Goal: Information Seeking & Learning: Find contact information

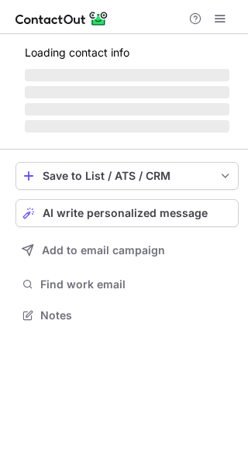
scroll to position [313, 248]
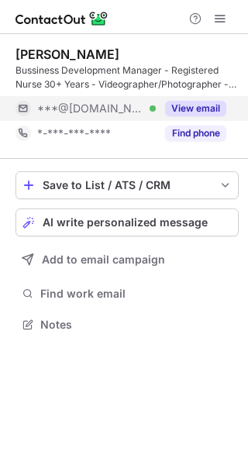
click at [195, 116] on button "View email" at bounding box center [195, 109] width 61 height 16
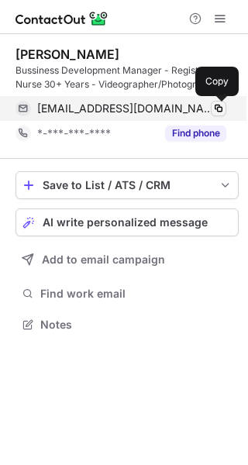
click at [219, 108] on span at bounding box center [218, 108] width 12 height 12
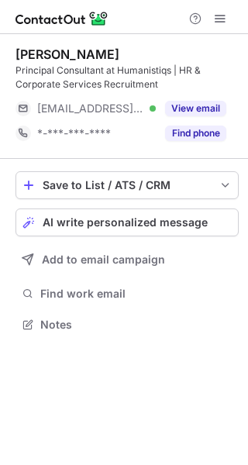
scroll to position [313, 248]
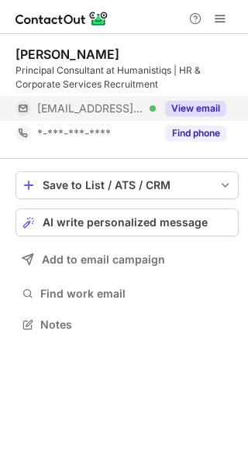
click at [205, 119] on div "View email" at bounding box center [191, 108] width 71 height 25
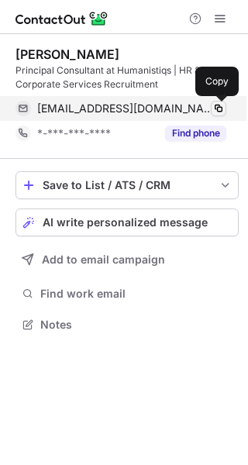
click at [218, 113] on span at bounding box center [218, 108] width 12 height 12
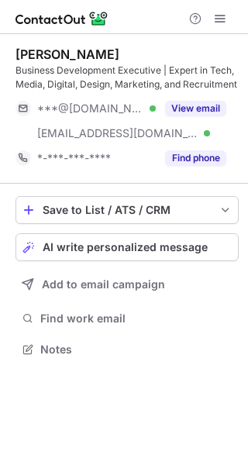
scroll to position [338, 248]
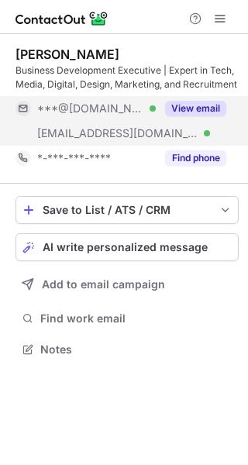
click at [191, 105] on button "View email" at bounding box center [195, 109] width 61 height 16
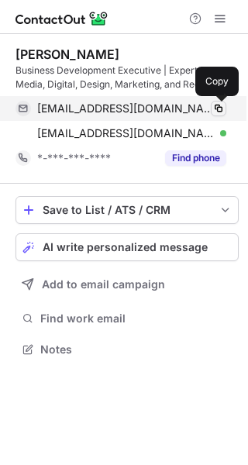
click at [222, 112] on span at bounding box center [218, 108] width 12 height 12
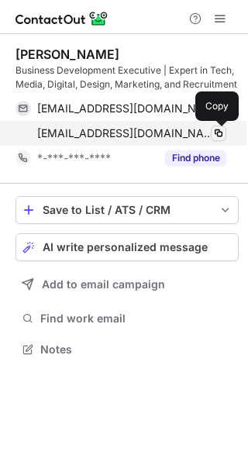
click at [218, 136] on span at bounding box center [218, 133] width 12 height 12
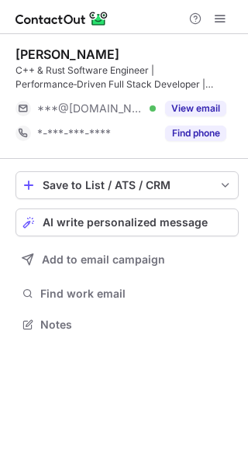
scroll to position [313, 248]
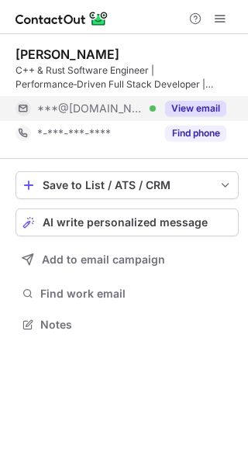
click at [195, 105] on button "View email" at bounding box center [195, 109] width 61 height 16
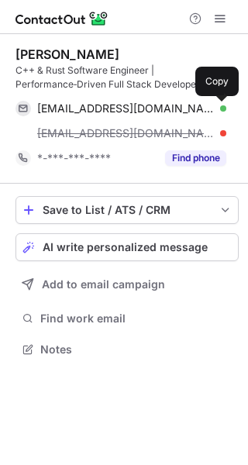
scroll to position [338, 248]
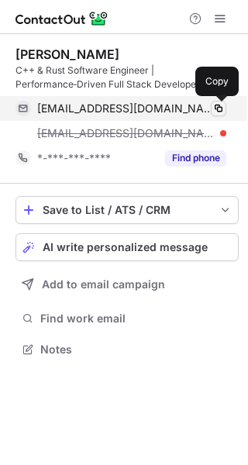
click at [219, 109] on span at bounding box center [218, 108] width 12 height 12
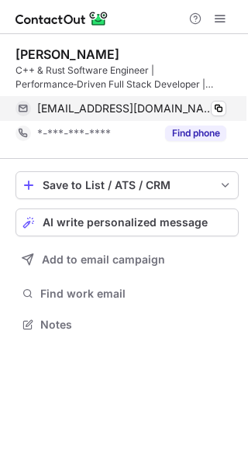
scroll to position [313, 248]
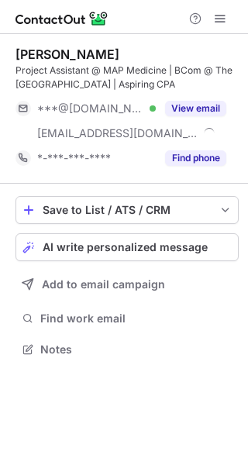
scroll to position [338, 248]
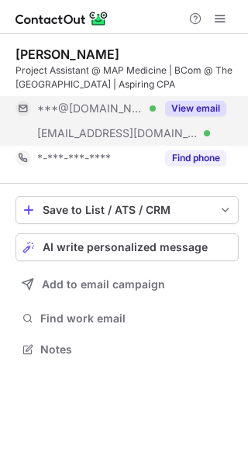
click at [201, 104] on button "View email" at bounding box center [195, 109] width 61 height 16
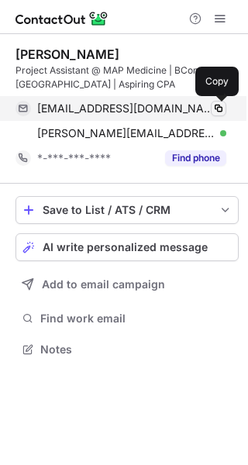
click at [219, 105] on span at bounding box center [218, 108] width 12 height 12
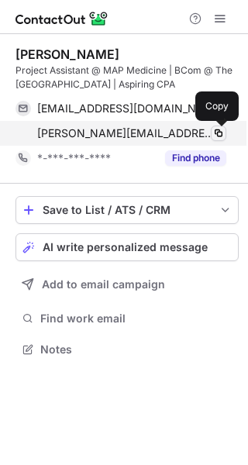
click at [214, 134] on span at bounding box center [218, 133] width 12 height 12
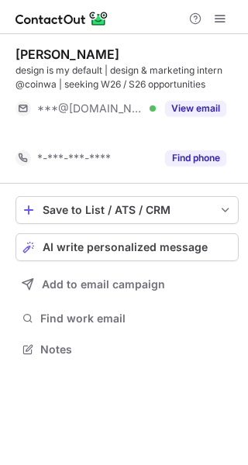
scroll to position [313, 248]
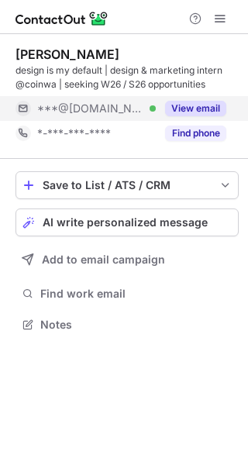
click at [201, 106] on button "View email" at bounding box center [195, 109] width 61 height 16
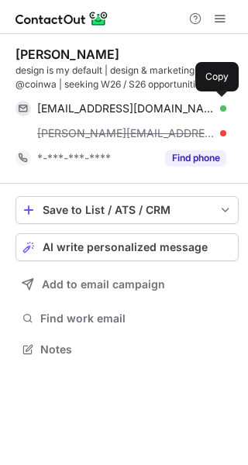
scroll to position [338, 248]
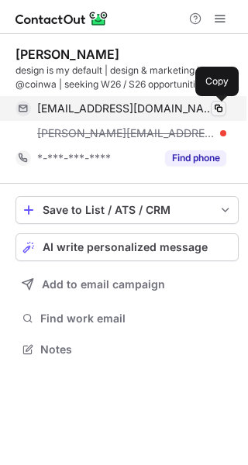
click at [218, 110] on span at bounding box center [218, 108] width 12 height 12
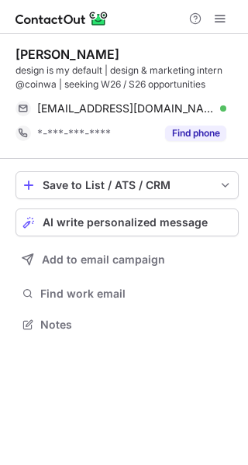
scroll to position [313, 248]
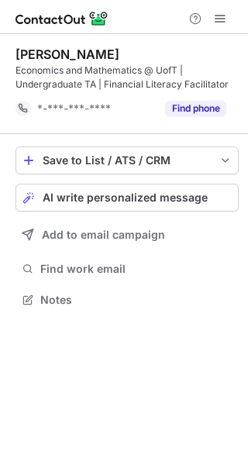
scroll to position [288, 248]
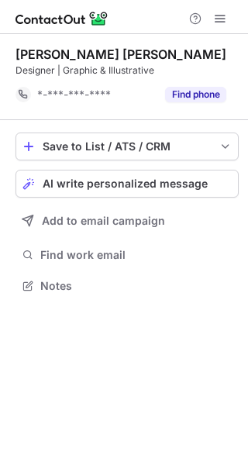
scroll to position [274, 248]
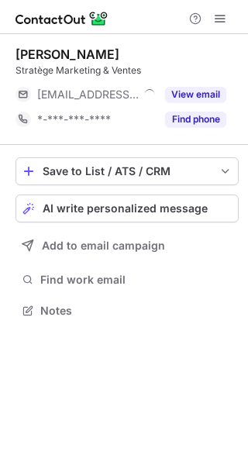
scroll to position [8, 8]
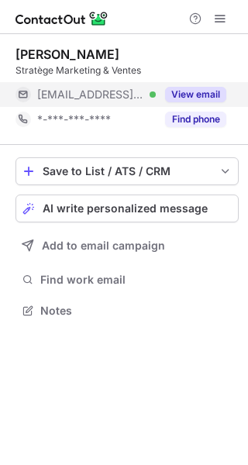
click at [213, 97] on button "View email" at bounding box center [195, 95] width 61 height 16
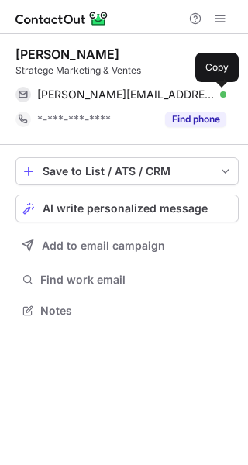
click at [216, 97] on span at bounding box center [218, 94] width 12 height 12
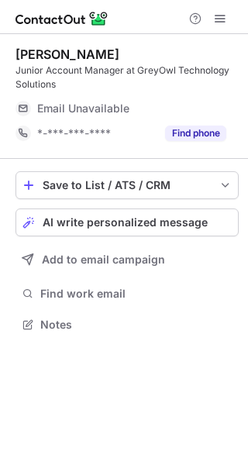
scroll to position [313, 248]
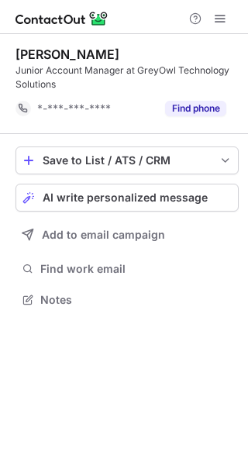
scroll to position [288, 248]
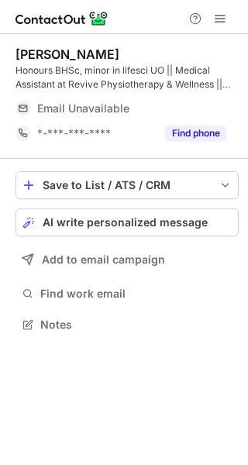
scroll to position [313, 248]
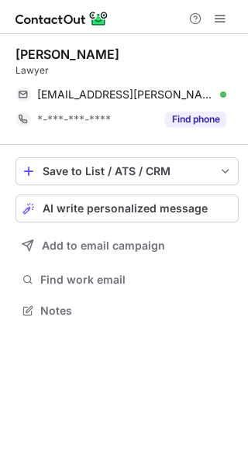
scroll to position [299, 248]
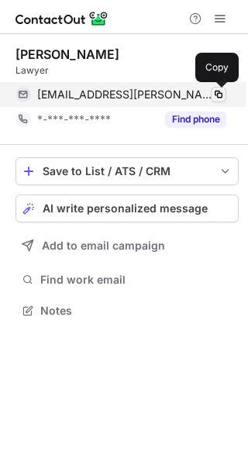
click at [219, 95] on span at bounding box center [218, 94] width 12 height 12
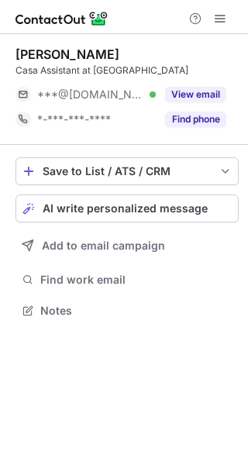
scroll to position [8, 8]
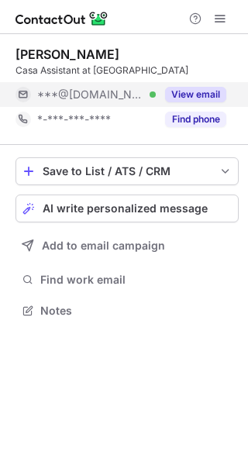
click at [207, 95] on button "View email" at bounding box center [195, 95] width 61 height 16
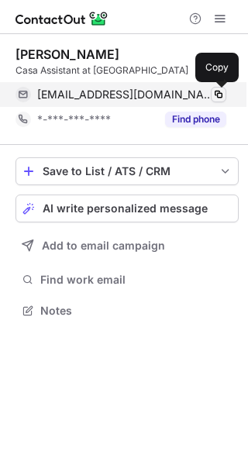
click at [216, 94] on span at bounding box center [218, 94] width 12 height 12
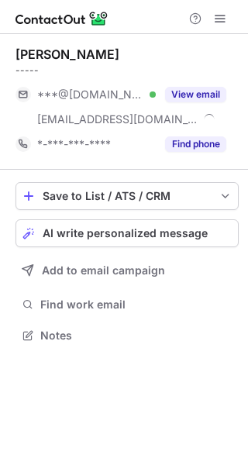
scroll to position [324, 248]
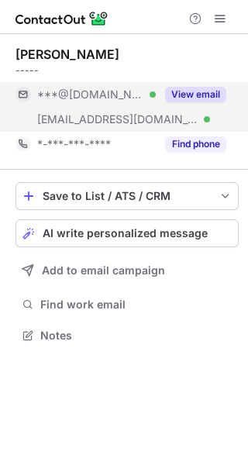
click at [201, 88] on button "View email" at bounding box center [195, 95] width 61 height 16
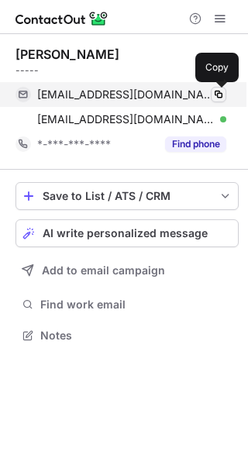
click at [215, 95] on span at bounding box center [218, 94] width 12 height 12
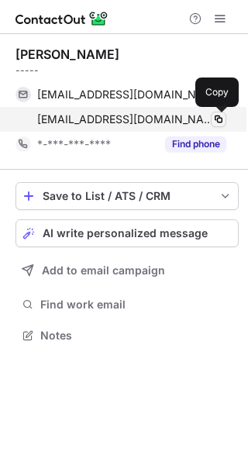
click at [221, 120] on span at bounding box center [218, 119] width 12 height 12
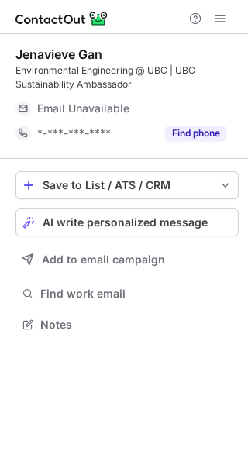
scroll to position [313, 248]
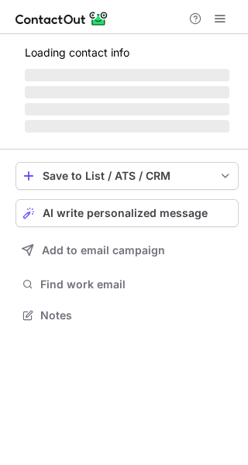
scroll to position [299, 248]
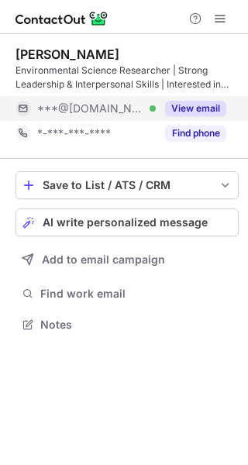
click at [191, 111] on button "View email" at bounding box center [195, 109] width 61 height 16
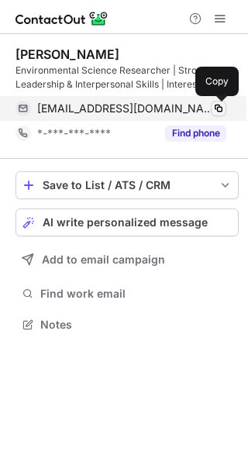
click at [220, 108] on span at bounding box center [218, 108] width 12 height 12
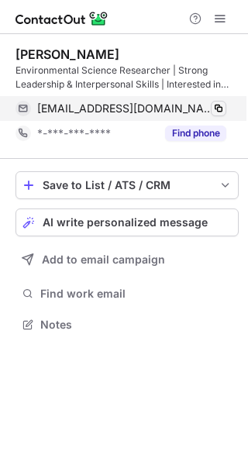
click at [220, 108] on span at bounding box center [218, 108] width 12 height 12
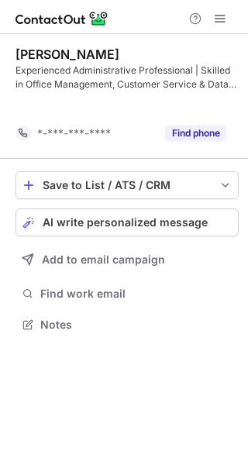
scroll to position [288, 248]
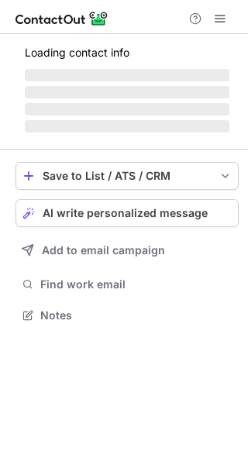
scroll to position [313, 248]
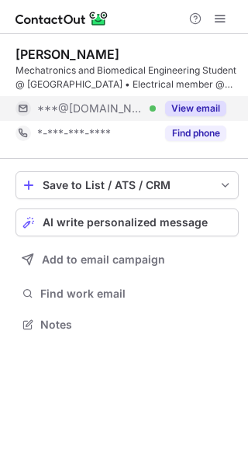
click at [188, 114] on button "View email" at bounding box center [195, 109] width 61 height 16
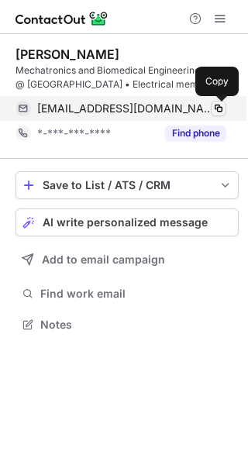
click at [220, 104] on span at bounding box center [218, 108] width 12 height 12
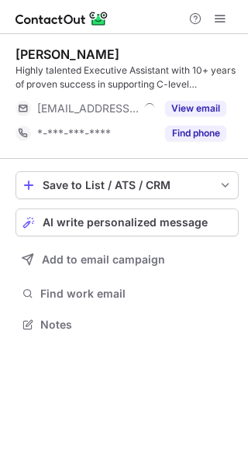
scroll to position [313, 248]
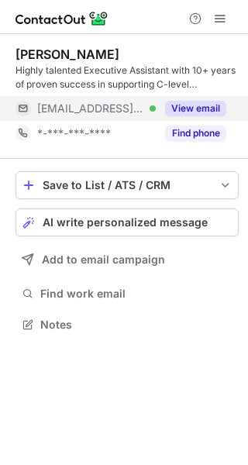
click at [205, 105] on button "View email" at bounding box center [195, 109] width 61 height 16
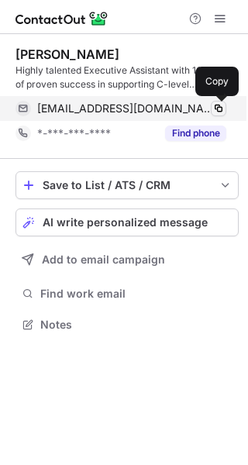
click at [223, 107] on span at bounding box center [218, 108] width 12 height 12
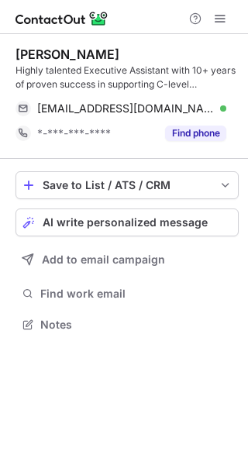
drag, startPoint x: 195, startPoint y: 43, endPoint x: 137, endPoint y: 57, distance: 59.0
click at [137, 57] on div "Larah Morley Highly talented Executive Assistant with 10+ years of proven succe…" at bounding box center [127, 96] width 223 height 125
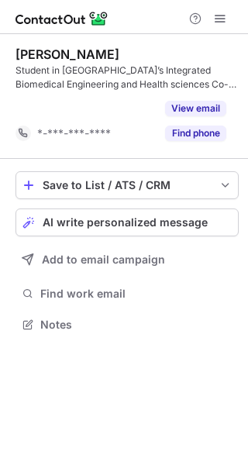
scroll to position [288, 248]
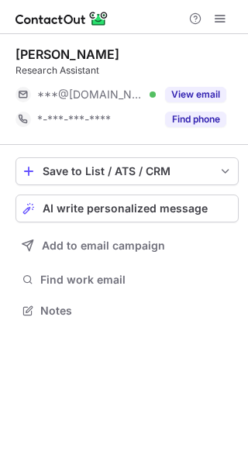
scroll to position [8, 8]
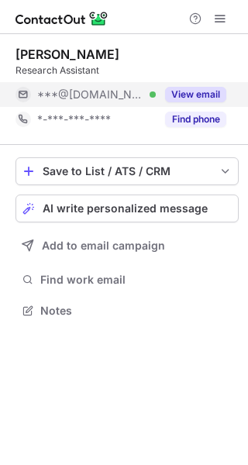
click at [192, 97] on button "View email" at bounding box center [195, 95] width 61 height 16
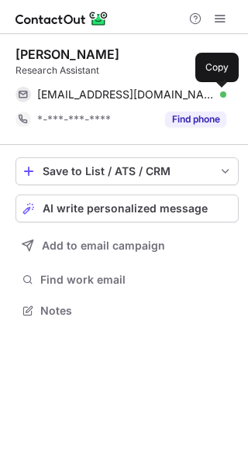
click at [219, 98] on span at bounding box center [218, 94] width 12 height 12
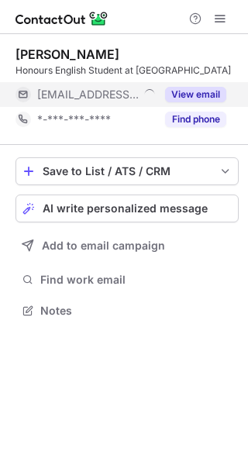
scroll to position [8, 8]
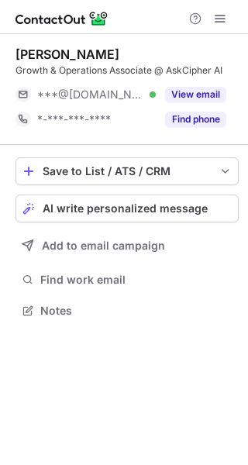
scroll to position [8, 8]
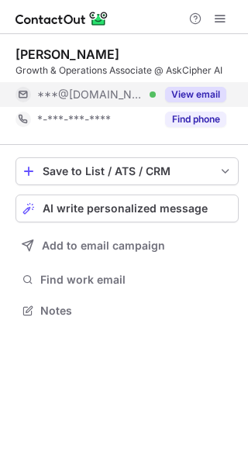
click at [213, 94] on button "View email" at bounding box center [195, 95] width 61 height 16
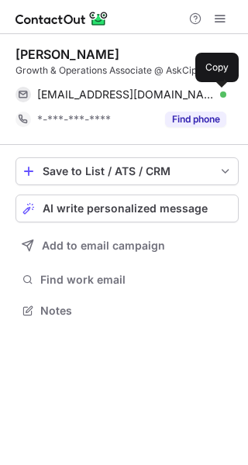
click at [213, 94] on span at bounding box center [218, 94] width 12 height 12
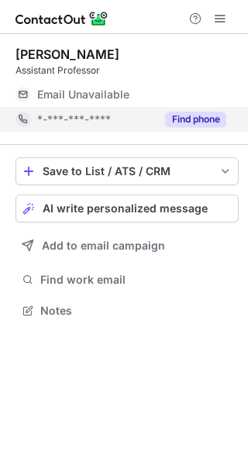
scroll to position [8, 8]
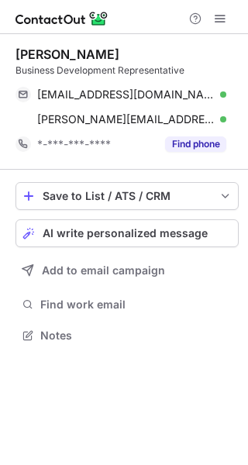
scroll to position [324, 248]
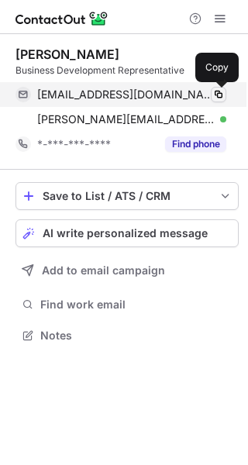
click at [220, 99] on span at bounding box center [218, 94] width 12 height 12
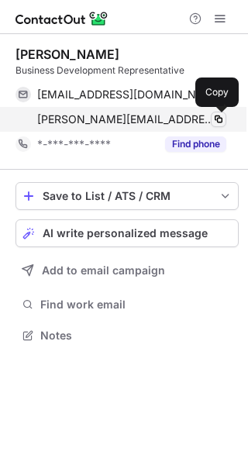
click at [218, 123] on span at bounding box center [218, 119] width 12 height 12
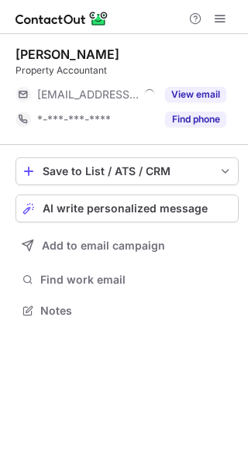
scroll to position [299, 248]
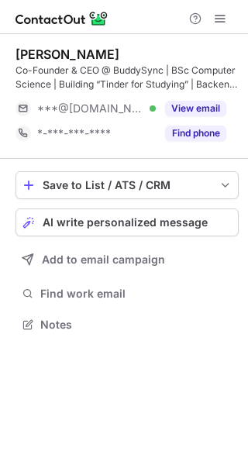
scroll to position [313, 248]
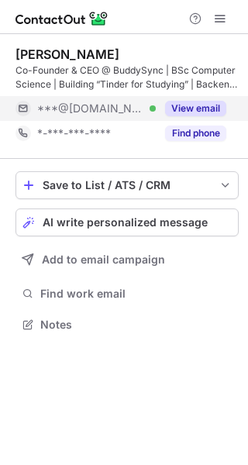
click at [196, 114] on button "View email" at bounding box center [195, 109] width 61 height 16
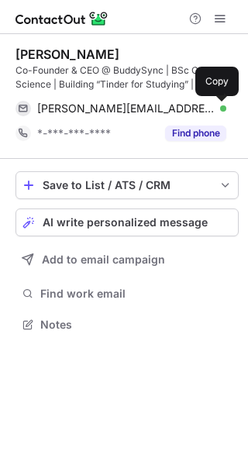
click at [219, 107] on span at bounding box center [218, 108] width 12 height 12
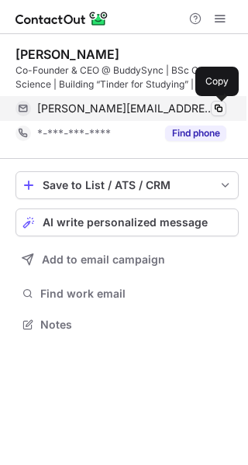
click at [221, 110] on span at bounding box center [218, 108] width 12 height 12
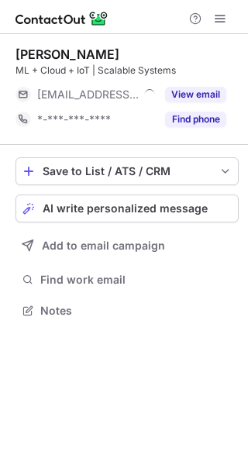
scroll to position [8, 8]
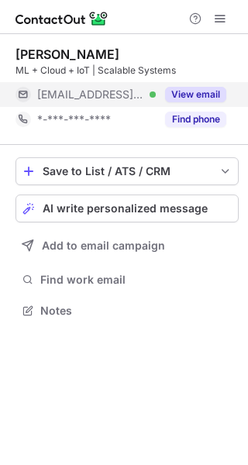
click at [195, 95] on button "View email" at bounding box center [195, 95] width 61 height 16
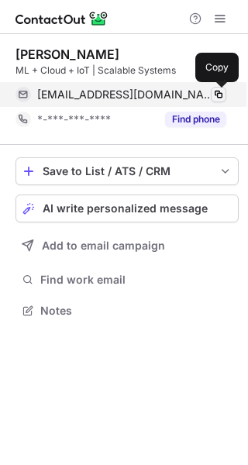
click at [216, 95] on span at bounding box center [218, 94] width 12 height 12
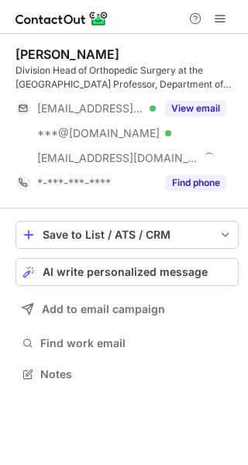
scroll to position [363, 248]
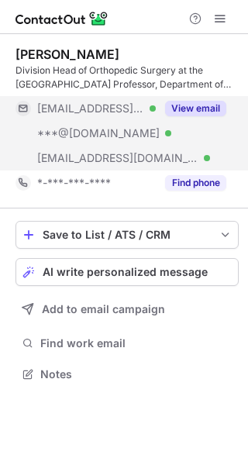
click at [188, 109] on button "View email" at bounding box center [195, 109] width 61 height 16
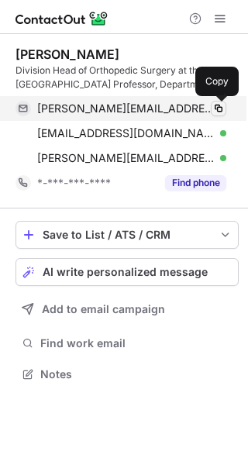
click at [220, 106] on span at bounding box center [218, 108] width 12 height 12
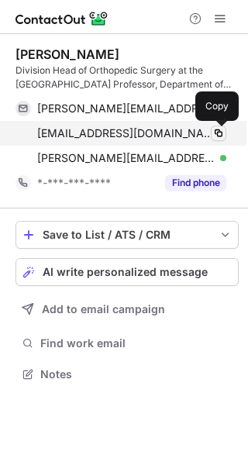
click at [213, 131] on span at bounding box center [218, 133] width 12 height 12
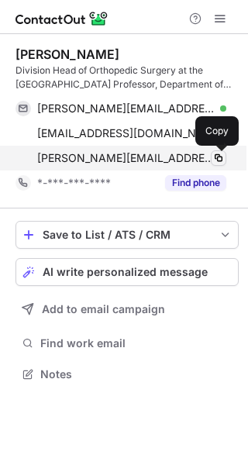
click at [222, 156] on span at bounding box center [218, 158] width 12 height 12
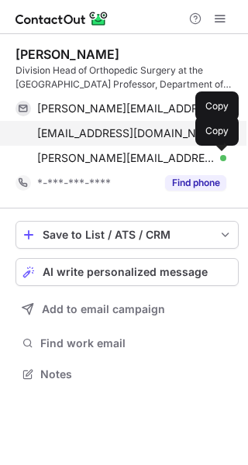
click at [219, 134] on span at bounding box center [218, 133] width 12 height 12
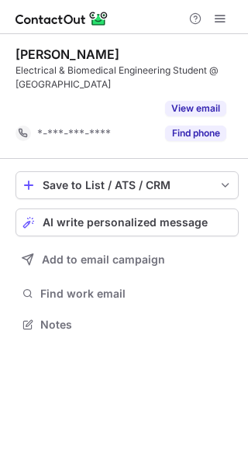
scroll to position [288, 248]
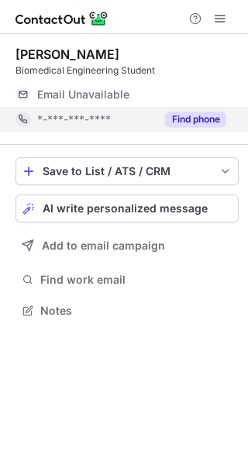
scroll to position [8, 8]
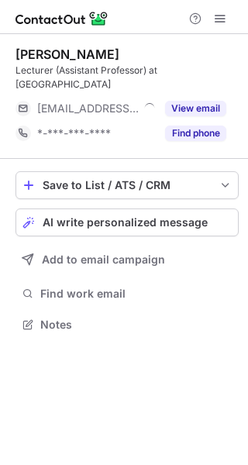
scroll to position [313, 248]
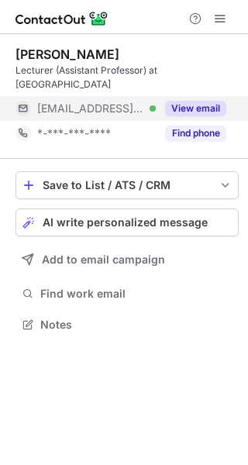
click at [197, 114] on button "View email" at bounding box center [195, 109] width 61 height 16
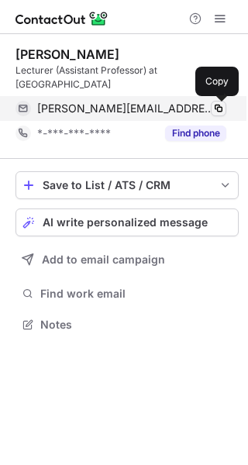
click at [219, 108] on span at bounding box center [218, 108] width 12 height 12
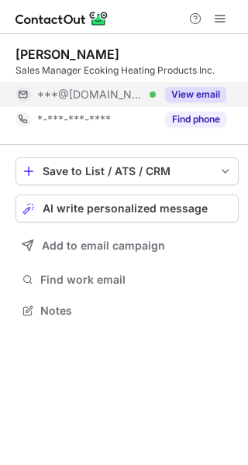
scroll to position [8, 8]
click at [221, 102] on button "View email" at bounding box center [195, 95] width 61 height 16
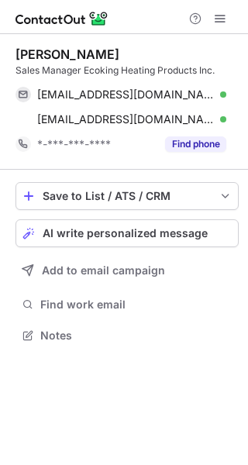
scroll to position [324, 248]
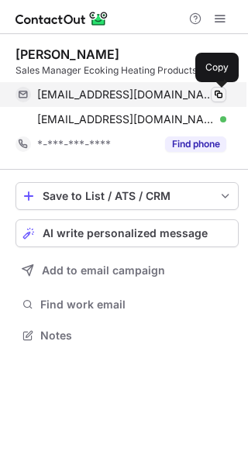
click at [221, 101] on button at bounding box center [219, 95] width 16 height 16
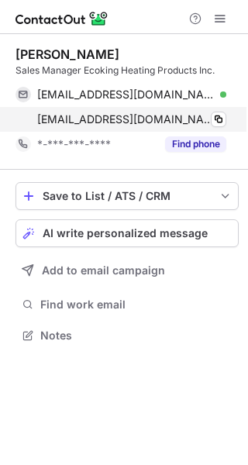
click at [220, 111] on div "mpschohan@gmail.com Verified Copy" at bounding box center [121, 119] width 211 height 25
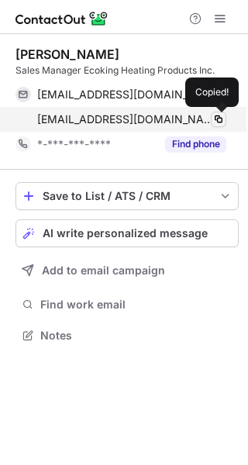
click at [220, 119] on span at bounding box center [218, 119] width 12 height 12
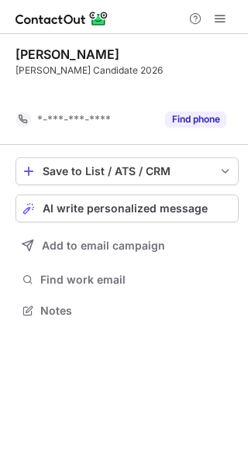
scroll to position [274, 248]
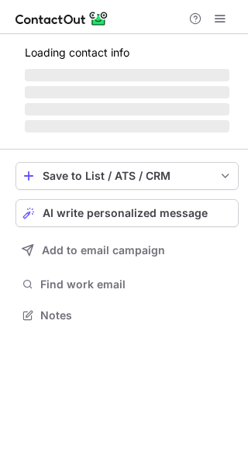
scroll to position [299, 248]
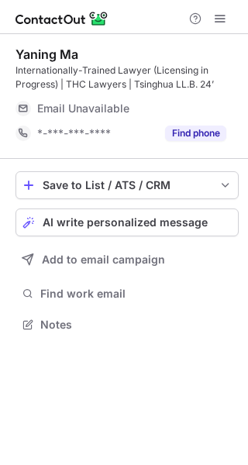
scroll to position [313, 248]
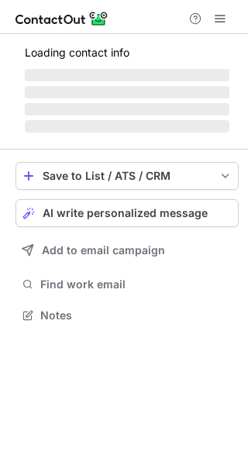
scroll to position [8, 8]
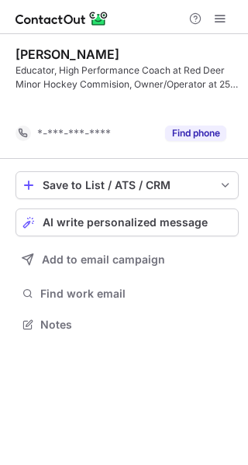
scroll to position [288, 248]
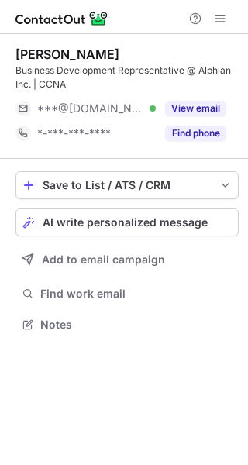
scroll to position [313, 248]
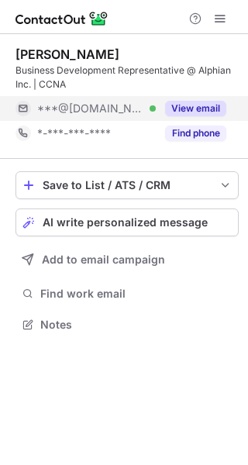
click at [195, 102] on button "View email" at bounding box center [195, 109] width 61 height 16
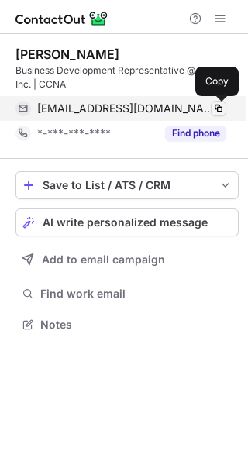
click at [221, 107] on span at bounding box center [218, 108] width 12 height 12
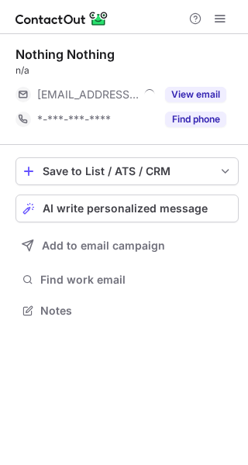
scroll to position [8, 8]
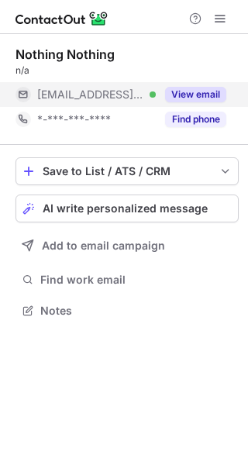
click at [196, 99] on button "View email" at bounding box center [195, 95] width 61 height 16
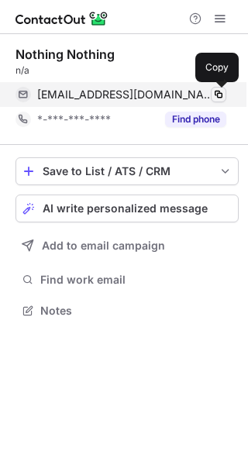
click at [219, 92] on span at bounding box center [218, 94] width 12 height 12
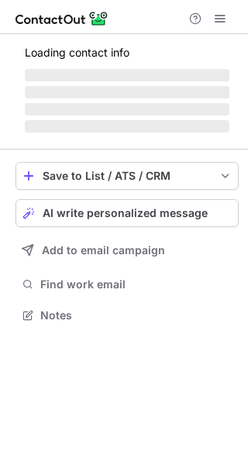
scroll to position [299, 248]
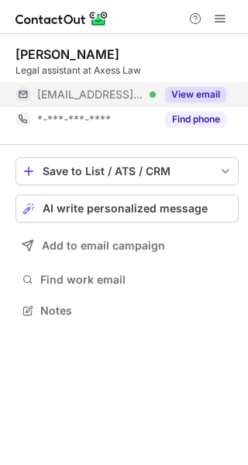
click at [191, 96] on button "View email" at bounding box center [195, 95] width 61 height 16
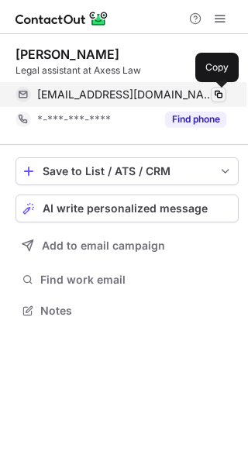
click at [215, 91] on span at bounding box center [218, 94] width 12 height 12
